Goal: Task Accomplishment & Management: Complete application form

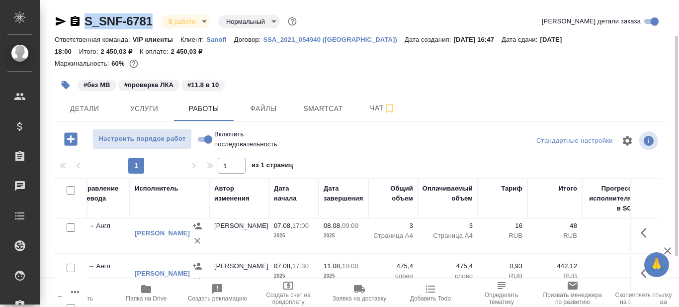
scroll to position [0, 325]
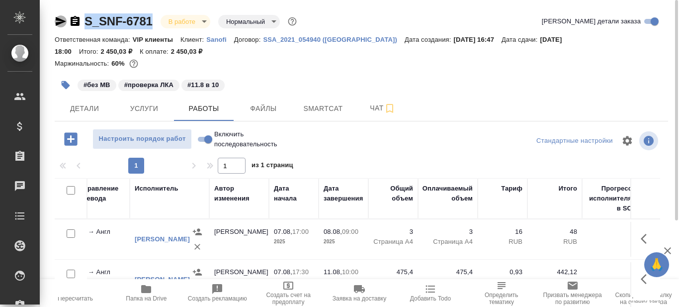
click at [59, 21] on icon "button" at bounding box center [61, 21] width 12 height 12
click at [75, 109] on span "Детали" at bounding box center [85, 108] width 48 height 12
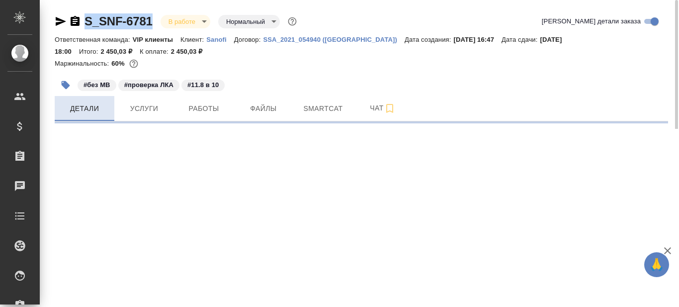
select select "RU"
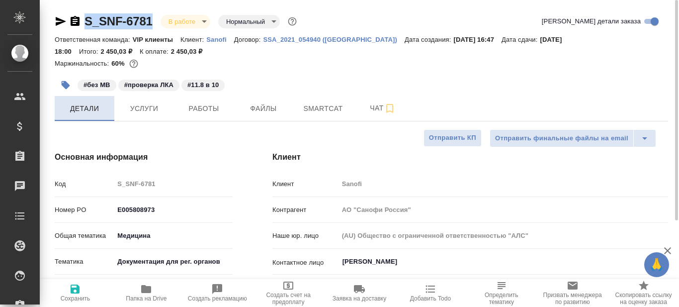
type textarea "x"
type input "[PERSON_NAME]"
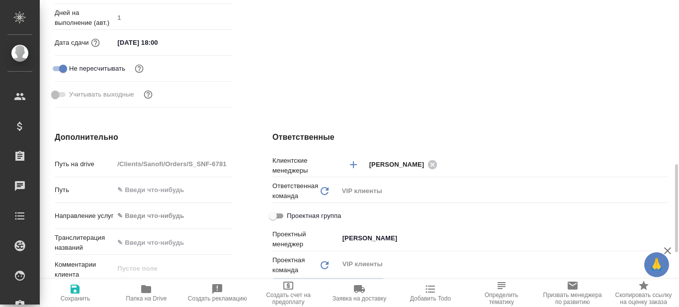
scroll to position [398, 0]
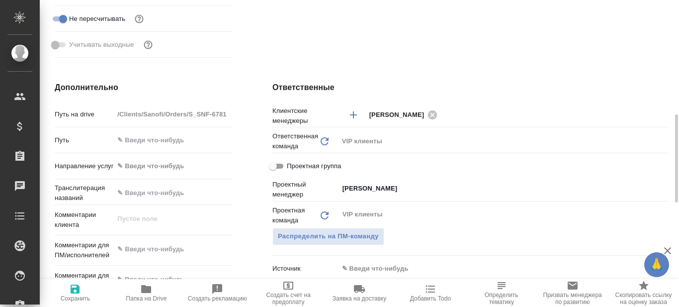
type textarea "x"
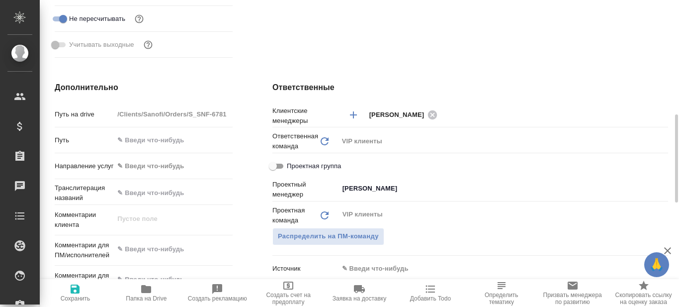
type textarea "x"
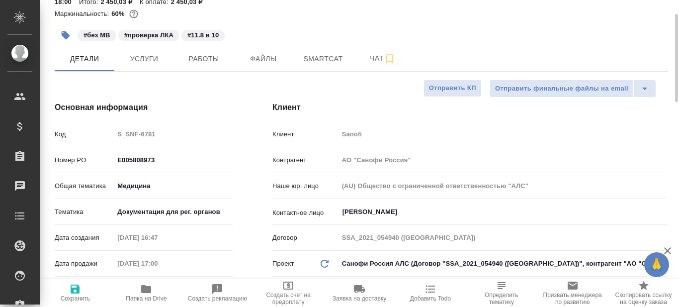
scroll to position [0, 0]
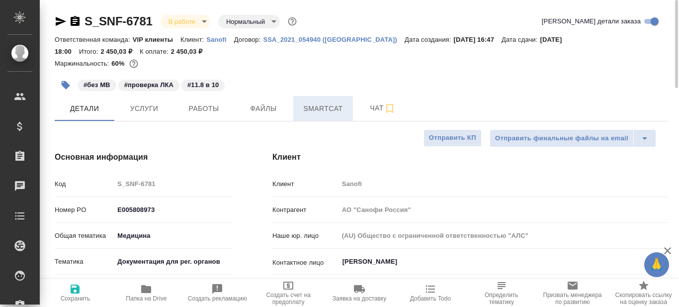
click at [325, 108] on span "Smartcat" at bounding box center [323, 108] width 48 height 12
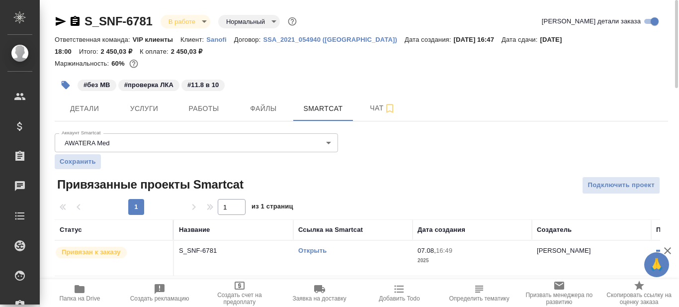
scroll to position [2, 0]
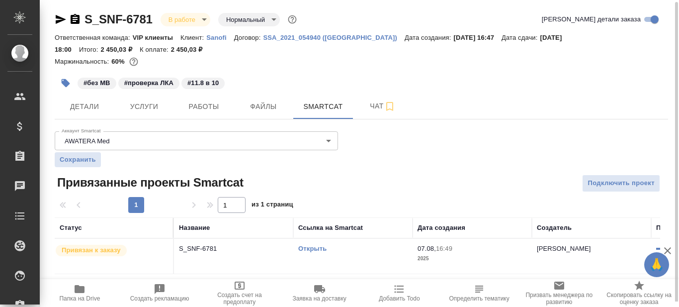
click at [319, 246] on link "Открыть" at bounding box center [312, 248] width 28 height 7
click at [313, 249] on link "Открыть" at bounding box center [312, 248] width 28 height 7
